Goal: Transaction & Acquisition: Purchase product/service

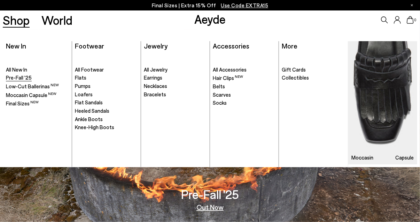
click at [21, 75] on span "Pre-Fall '25" at bounding box center [19, 77] width 26 height 6
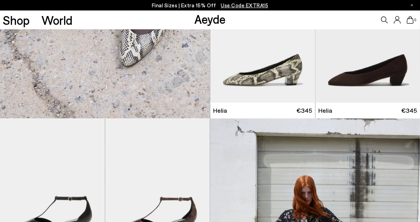
scroll to position [435, 0]
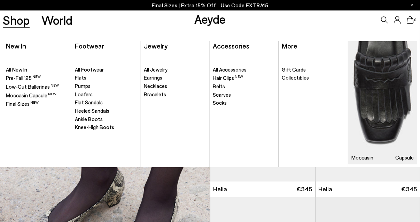
click at [88, 102] on span "Flat Sandals" at bounding box center [89, 102] width 28 height 6
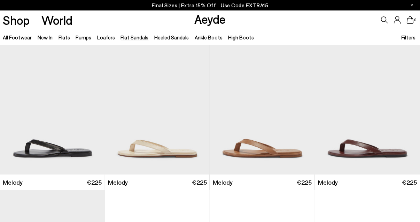
scroll to position [151, 0]
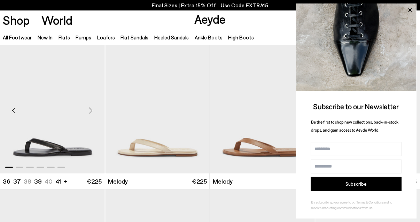
click at [47, 146] on img "1 / 6" at bounding box center [52, 107] width 105 height 132
click at [269, 28] on div "Shop World Aeyde 0" at bounding box center [210, 19] width 420 height 19
click at [410, 8] on icon at bounding box center [410, 10] width 9 height 9
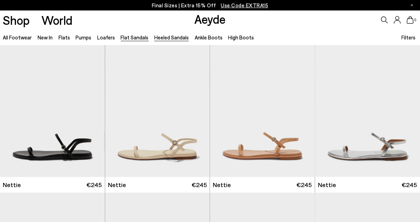
click at [161, 39] on link "Heeled Sandals" at bounding box center [171, 37] width 35 height 6
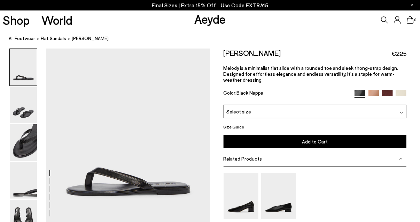
click at [403, 110] on div at bounding box center [401, 111] width 3 height 7
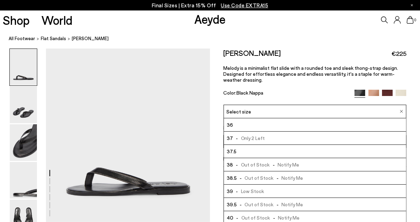
click at [256, 150] on li "37.5" at bounding box center [315, 151] width 183 height 13
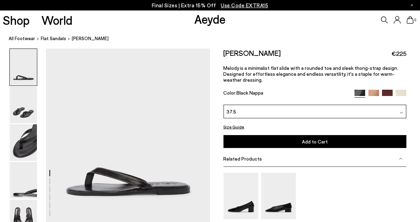
click at [400, 108] on div at bounding box center [401, 111] width 3 height 7
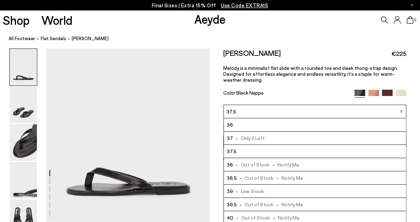
click at [282, 162] on span "- Out of Stock - Notify Me" at bounding box center [266, 164] width 66 height 9
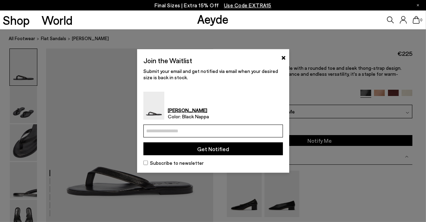
click at [163, 128] on input "email" at bounding box center [212, 130] width 139 height 13
type input "**********"
click at [267, 90] on div "**********" at bounding box center [212, 110] width 139 height 111
click at [182, 148] on button "Get Notified" at bounding box center [212, 148] width 139 height 13
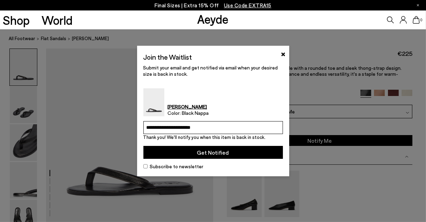
click at [285, 55] on button "×" at bounding box center [283, 53] width 5 height 8
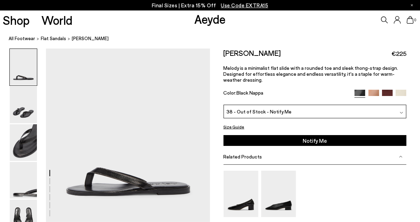
click at [400, 91] on img at bounding box center [401, 95] width 11 height 11
click at [390, 92] on img at bounding box center [387, 95] width 11 height 11
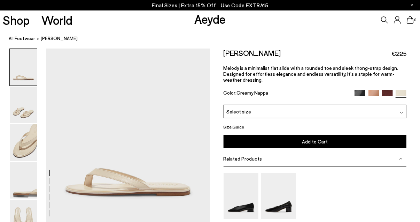
click at [400, 111] on img at bounding box center [401, 112] width 3 height 3
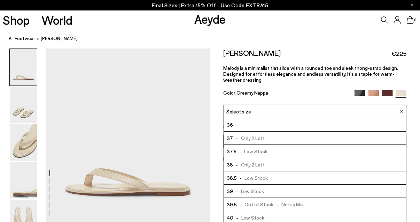
click at [259, 164] on span "- Only 2 Left" at bounding box center [249, 164] width 32 height 9
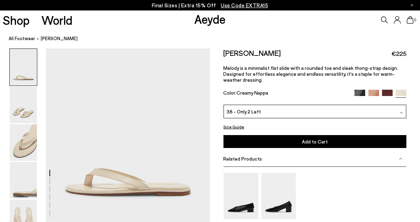
click at [282, 141] on button "Add to Cart Select a Size First" at bounding box center [315, 141] width 183 height 13
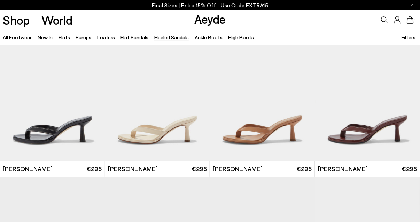
scroll to position [165, 0]
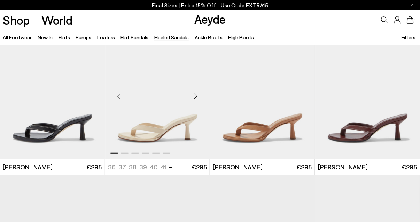
click at [177, 125] on img "1 / 6" at bounding box center [157, 93] width 105 height 132
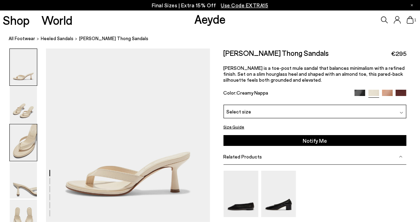
click at [29, 144] on img at bounding box center [23, 142] width 27 height 37
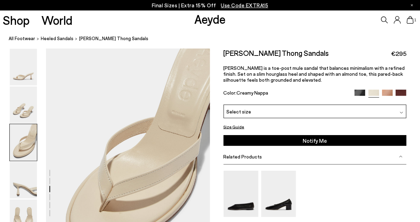
scroll to position [395, 0]
click at [360, 92] on img at bounding box center [360, 95] width 11 height 11
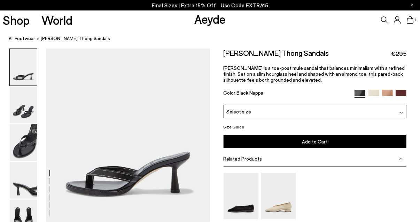
click at [401, 113] on img at bounding box center [401, 112] width 3 height 3
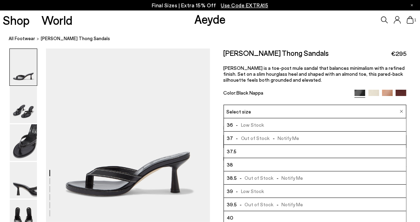
click at [266, 165] on li "38" at bounding box center [315, 164] width 183 height 13
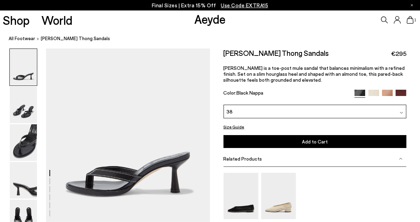
click at [286, 143] on button "Add to Cart Select a Size First" at bounding box center [315, 141] width 183 height 13
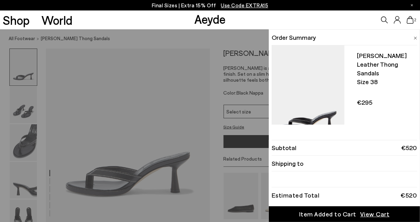
click at [218, 123] on div "Quick Add Color Size View Details Order Summary Daphne leather thong sandals Si…" at bounding box center [210, 125] width 420 height 192
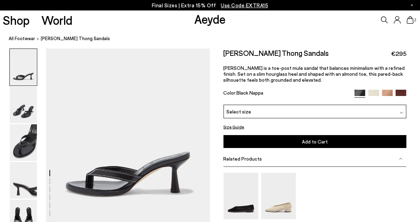
click at [373, 92] on img at bounding box center [374, 95] width 11 height 11
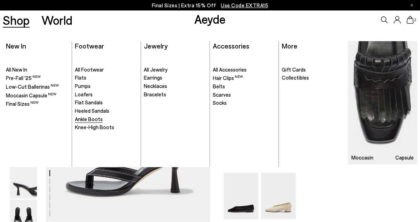
click at [83, 119] on span "Ankle Boots" at bounding box center [89, 119] width 28 height 6
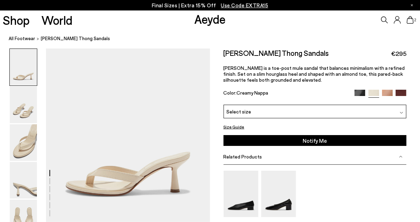
click at [401, 112] on img at bounding box center [401, 112] width 3 height 3
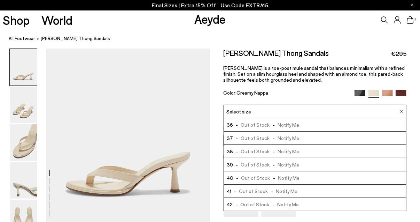
click at [270, 150] on span "-" at bounding box center [274, 151] width 8 height 6
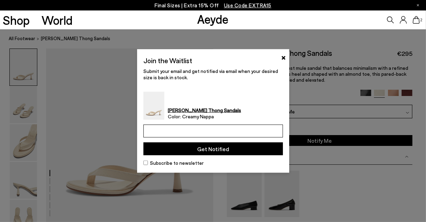
click at [175, 132] on input "email" at bounding box center [212, 130] width 139 height 13
type input "**********"
click at [335, 128] on div at bounding box center [213, 111] width 426 height 222
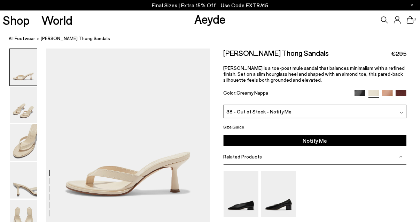
click at [305, 107] on div "38 - Out of Stock - Notify Me" at bounding box center [315, 112] width 183 height 14
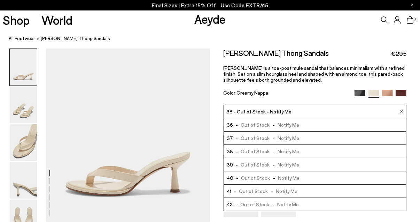
click at [307, 110] on div "38 - Out of Stock - Notify Me" at bounding box center [315, 112] width 183 height 14
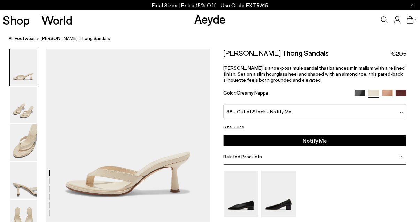
click at [309, 142] on button "Notify Me" at bounding box center [315, 140] width 183 height 11
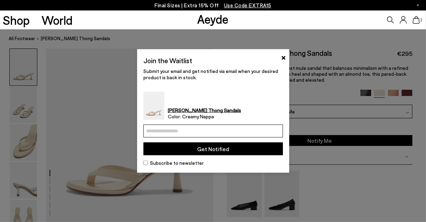
click at [174, 131] on input "email" at bounding box center [212, 130] width 139 height 13
type input "**********"
click at [285, 153] on div "**********" at bounding box center [213, 110] width 152 height 123
click at [267, 151] on button "Get Notified" at bounding box center [212, 148] width 139 height 13
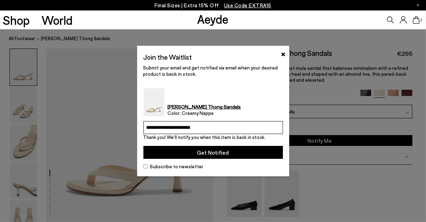
click at [224, 152] on button "Get Notified" at bounding box center [212, 152] width 139 height 13
click at [207, 151] on button "Get Notified" at bounding box center [212, 152] width 139 height 13
click at [286, 52] on div "**********" at bounding box center [213, 111] width 152 height 130
click at [282, 55] on button "×" at bounding box center [283, 53] width 5 height 8
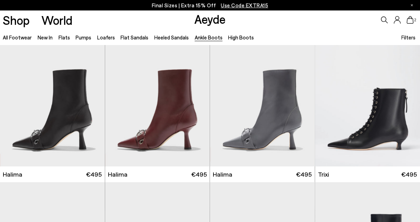
scroll to position [3, 0]
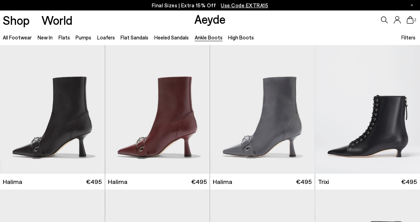
click at [407, 39] on span "Filters" at bounding box center [409, 37] width 14 height 6
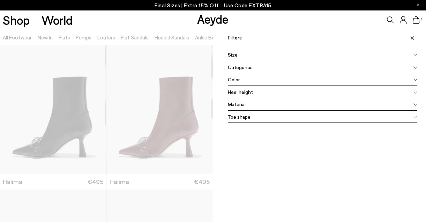
click at [172, 54] on div at bounding box center [106, 140] width 213 height 222
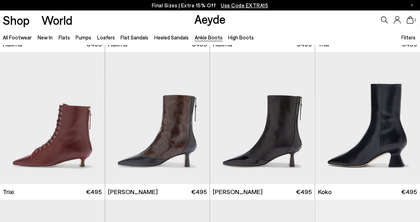
scroll to position [142, 0]
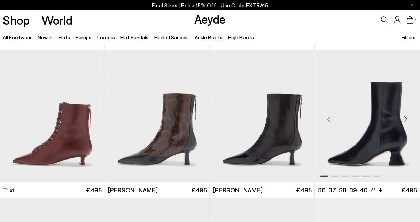
click at [385, 133] on img "1 / 6" at bounding box center [367, 116] width 105 height 132
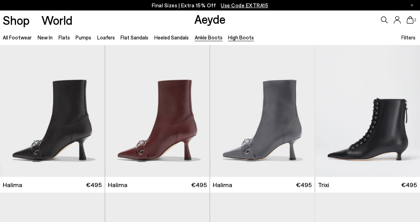
click at [241, 39] on link "High Boots" at bounding box center [241, 37] width 26 height 6
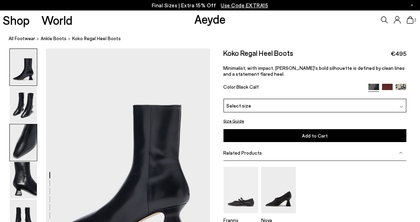
click at [28, 143] on img at bounding box center [23, 142] width 27 height 37
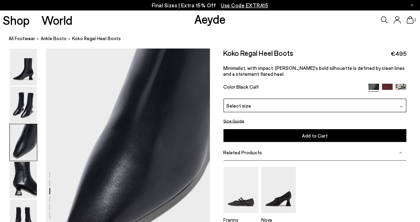
scroll to position [440, 0]
click at [402, 108] on img at bounding box center [401, 106] width 3 height 3
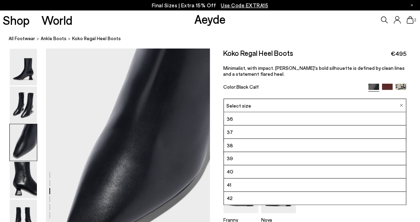
click at [310, 158] on li "39" at bounding box center [315, 158] width 183 height 13
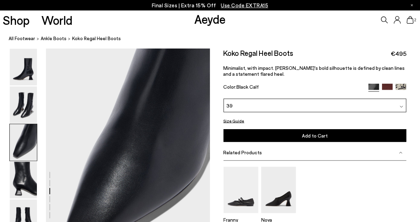
click at [320, 132] on span "Add to Cart" at bounding box center [315, 135] width 26 height 6
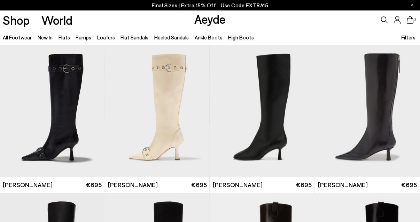
drag, startPoint x: 425, startPoint y: 39, endPoint x: 425, endPoint y: 29, distance: 10.5
click at [420, 29] on html "Your item is added to cart. View Cart × Final Sizes | Extra 15% Off Use Code EX…" at bounding box center [210, 111] width 420 height 222
click at [385, 101] on img "1 / 6" at bounding box center [367, 111] width 105 height 132
click at [176, 38] on link "Heeled Sandals" at bounding box center [171, 37] width 35 height 6
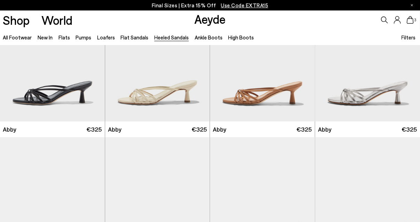
scroll to position [42, 0]
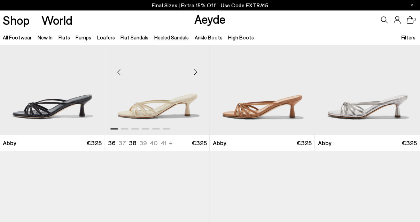
click at [195, 70] on div "Next slide" at bounding box center [195, 71] width 21 height 21
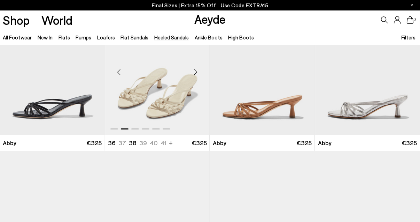
click at [195, 70] on div "Next slide" at bounding box center [195, 71] width 21 height 21
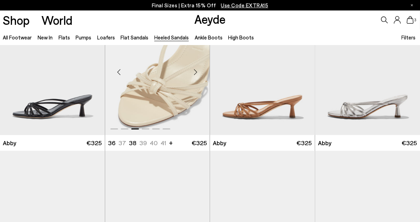
click at [195, 70] on div "Next slide" at bounding box center [195, 71] width 21 height 21
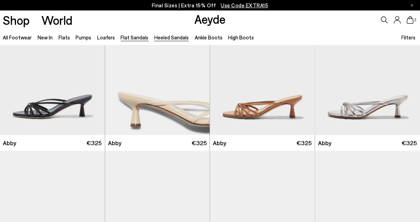
click at [124, 38] on link "Flat Sandals" at bounding box center [135, 37] width 28 height 6
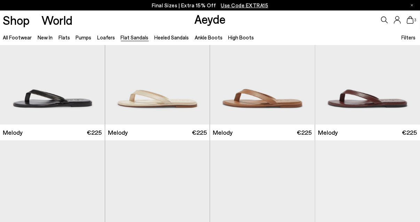
scroll to position [179, 0]
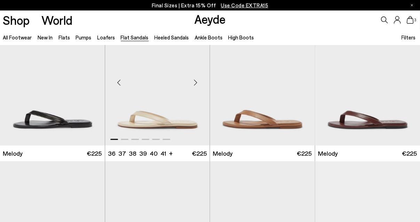
click at [166, 118] on img "1 / 6" at bounding box center [157, 80] width 105 height 132
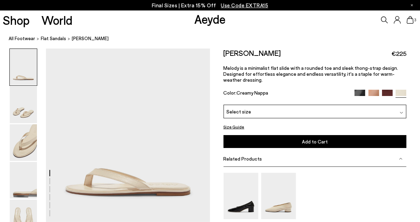
click at [404, 110] on div "Select size" at bounding box center [315, 112] width 183 height 14
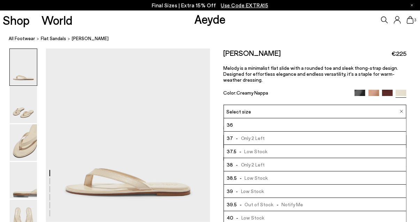
click at [279, 163] on li "38 - Only 2 Left" at bounding box center [315, 164] width 183 height 13
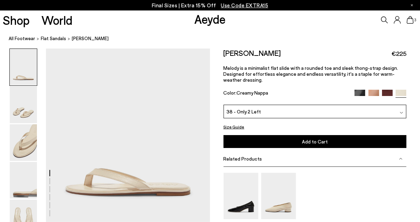
click at [304, 140] on span "Add to Cart" at bounding box center [315, 141] width 26 height 6
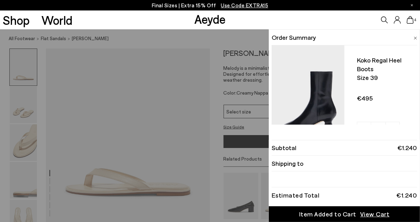
click at [248, 120] on div "Quick Add Color Size View Details Order Summary Koko regal heel boots Size 39 -…" at bounding box center [210, 125] width 420 height 192
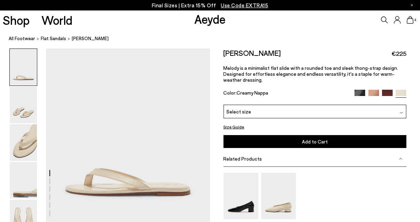
click at [360, 93] on img at bounding box center [360, 95] width 11 height 11
click at [376, 93] on img at bounding box center [374, 95] width 11 height 11
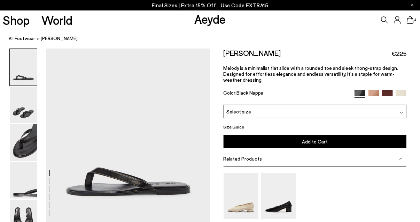
click at [276, 107] on div "Select size" at bounding box center [315, 112] width 183 height 14
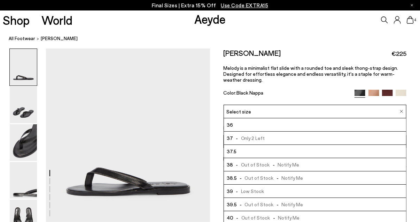
click at [260, 163] on span "- Out of Stock - Notify Me" at bounding box center [266, 164] width 66 height 9
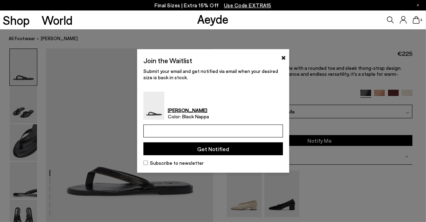
click at [164, 132] on input "email" at bounding box center [212, 130] width 139 height 13
type input "**********"
click at [271, 105] on div "Melody Leather Thong Sandal Color: Black Nappa" at bounding box center [212, 106] width 139 height 28
click at [189, 152] on button "Get Notified" at bounding box center [212, 148] width 139 height 13
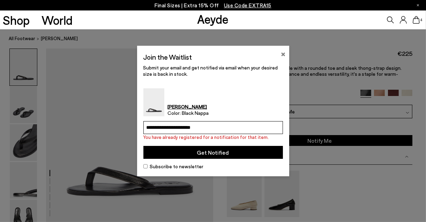
click at [284, 54] on button "×" at bounding box center [283, 53] width 5 height 8
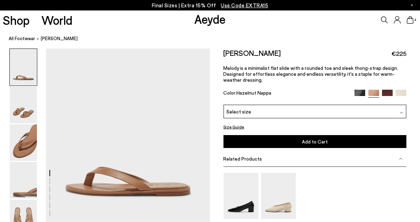
click at [387, 91] on img at bounding box center [387, 95] width 11 height 11
